Goal: Communication & Community: Answer question/provide support

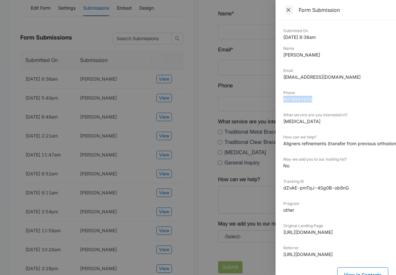
click at [286, 11] on icon "Close" at bounding box center [288, 10] width 6 height 6
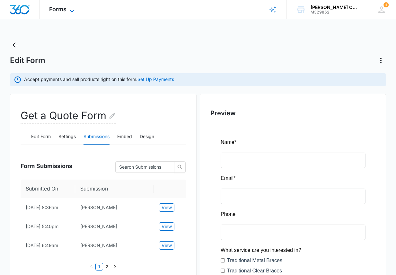
click at [63, 8] on span "Forms" at bounding box center [57, 9] width 17 height 7
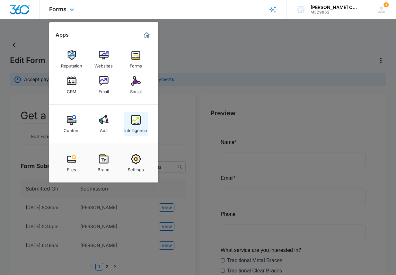
click at [138, 120] on img at bounding box center [136, 120] width 10 height 10
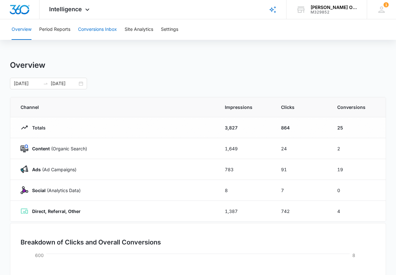
click at [106, 30] on button "Conversions Inbox" at bounding box center [97, 29] width 39 height 21
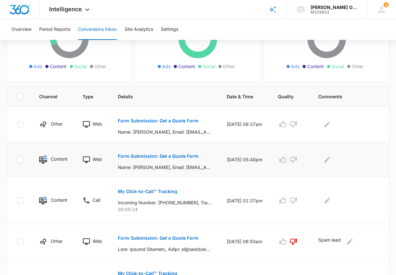
scroll to position [96, 0]
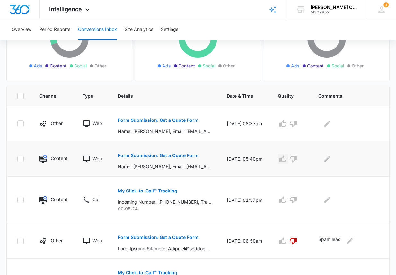
click at [285, 159] on icon "button" at bounding box center [283, 159] width 8 height 8
click at [330, 159] on icon "Edit Comments" at bounding box center [327, 159] width 6 height 6
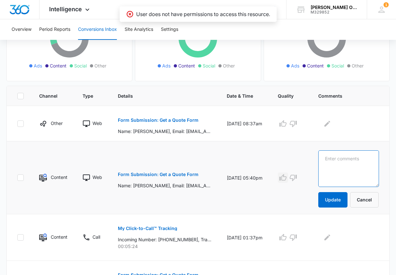
click at [330, 159] on textarea at bounding box center [348, 168] width 61 height 37
type textarea "W"
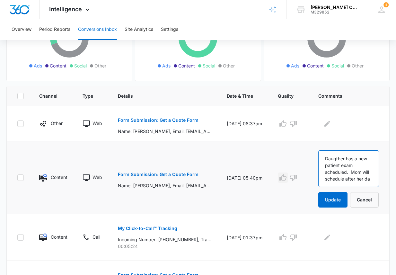
scroll to position [2, 0]
click at [339, 159] on textarea "Daugther has a new patient exam scheduled. Mom will schedule after her daughter." at bounding box center [348, 168] width 61 height 37
click at [340, 158] on textarea "Daugther has a new patient exam scheduled. Mom will schedule after her daughter." at bounding box center [348, 168] width 61 height 37
click at [340, 156] on textarea "[PERSON_NAME] has a new patient exam scheduled. Mom will schedule after her dau…" at bounding box center [348, 168] width 61 height 37
type textarea "Daughter has a new patient exam scheduled. Mom will schedule after her daughter."
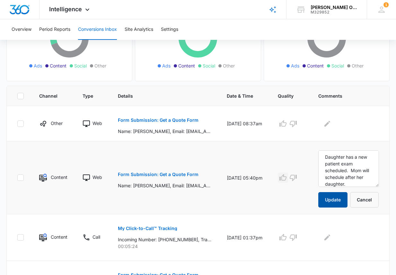
click at [334, 198] on button "Update" at bounding box center [332, 199] width 29 height 15
